Goal: Information Seeking & Learning: Learn about a topic

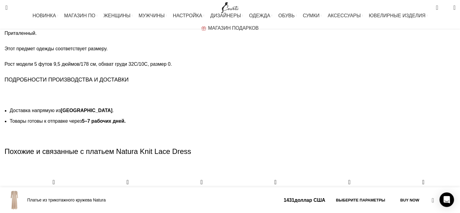
scroll to position [1029, 0]
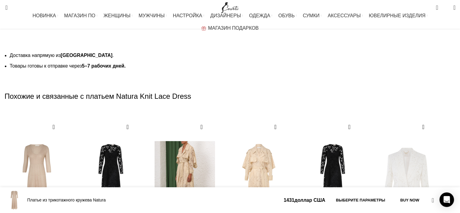
click at [219, 146] on img "3 / 30" at bounding box center [185, 180] width 67 height 125
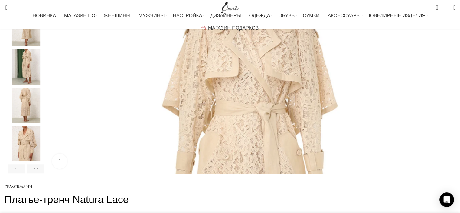
scroll to position [151, 0]
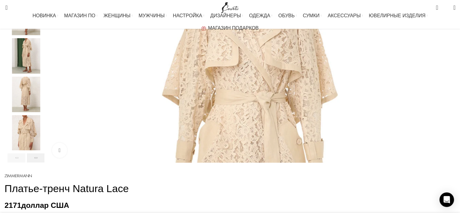
click at [45, 162] on div "Next slide" at bounding box center [36, 157] width 18 height 9
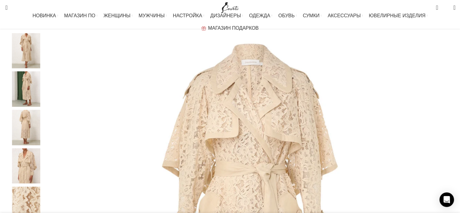
scroll to position [91, 0]
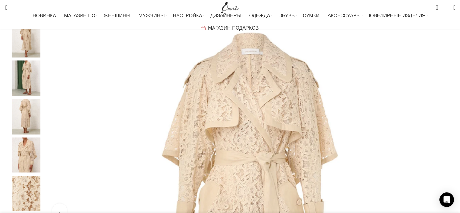
click at [44, 161] on img "5 / 7" at bounding box center [26, 154] width 37 height 35
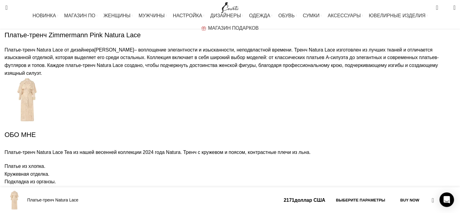
scroll to position [0, 0]
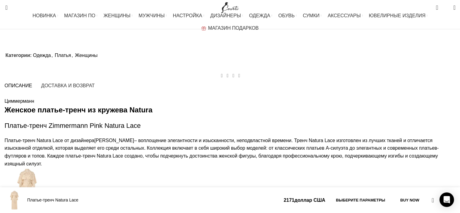
click at [0, 0] on font "стилизовать макси-платье" at bounding box center [0, 0] width 0 height 0
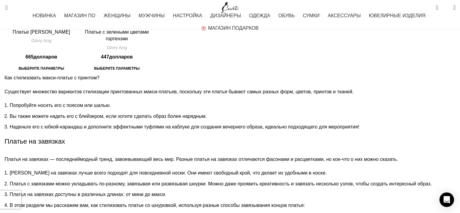
scroll to position [3450, 0]
